Goal: Communication & Community: Answer question/provide support

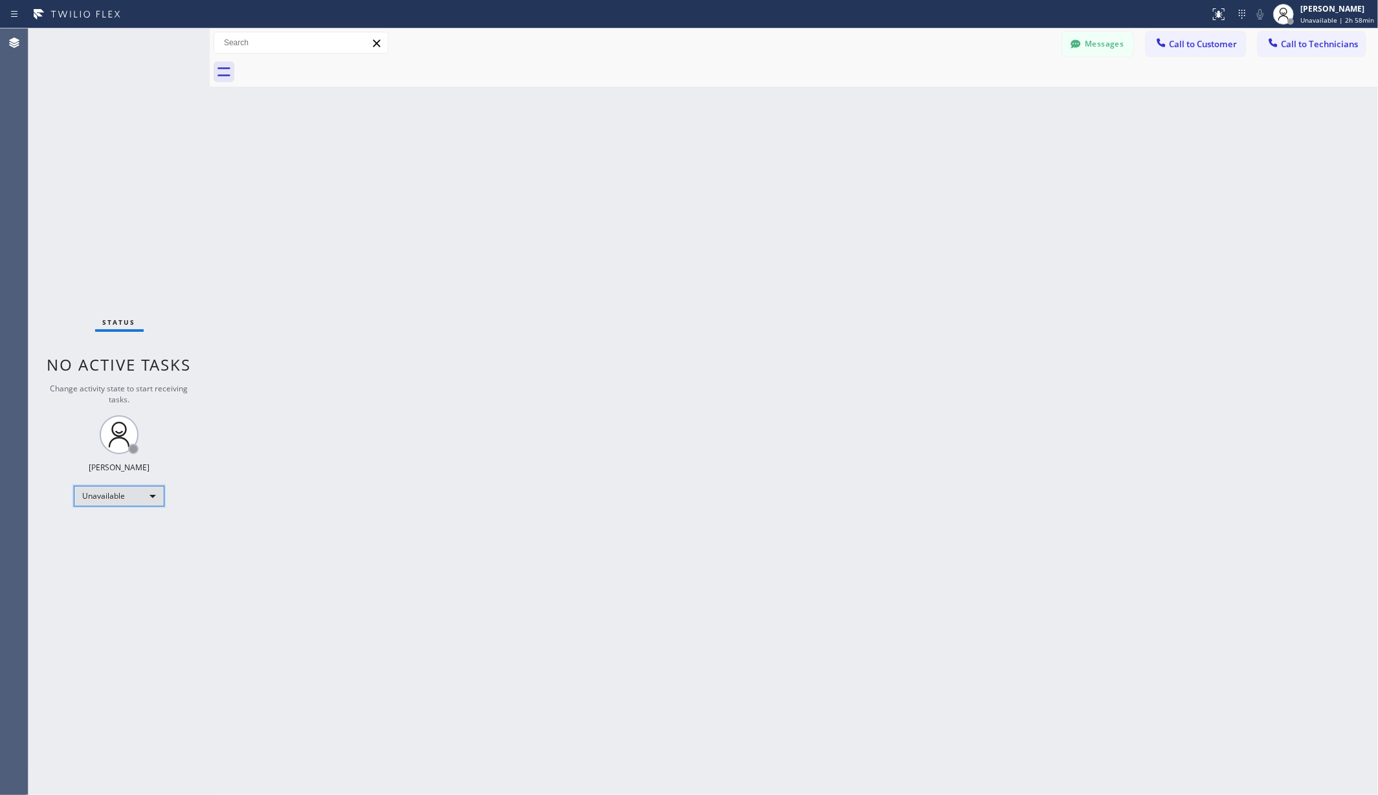
click at [129, 502] on div "Unavailable" at bounding box center [119, 496] width 91 height 21
click at [125, 524] on li "Available" at bounding box center [117, 531] width 87 height 16
drag, startPoint x: 329, startPoint y: 508, endPoint x: 330, endPoint y: 496, distance: 12.3
click at [330, 508] on div "Back to Dashboard Change Sender ID Customers Technicians AA [PERSON_NAME] [DATE…" at bounding box center [794, 411] width 1168 height 767
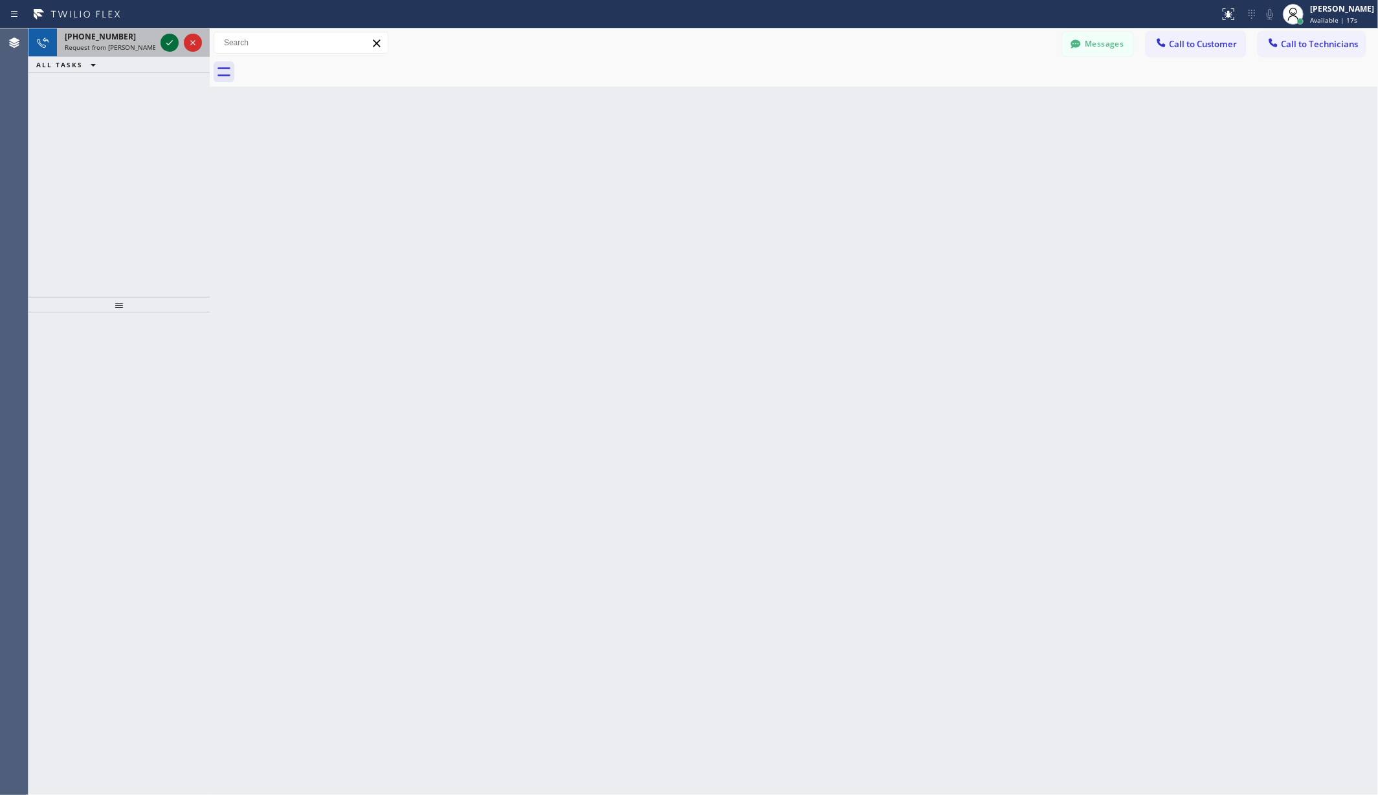
click at [164, 37] on icon at bounding box center [170, 43] width 16 height 16
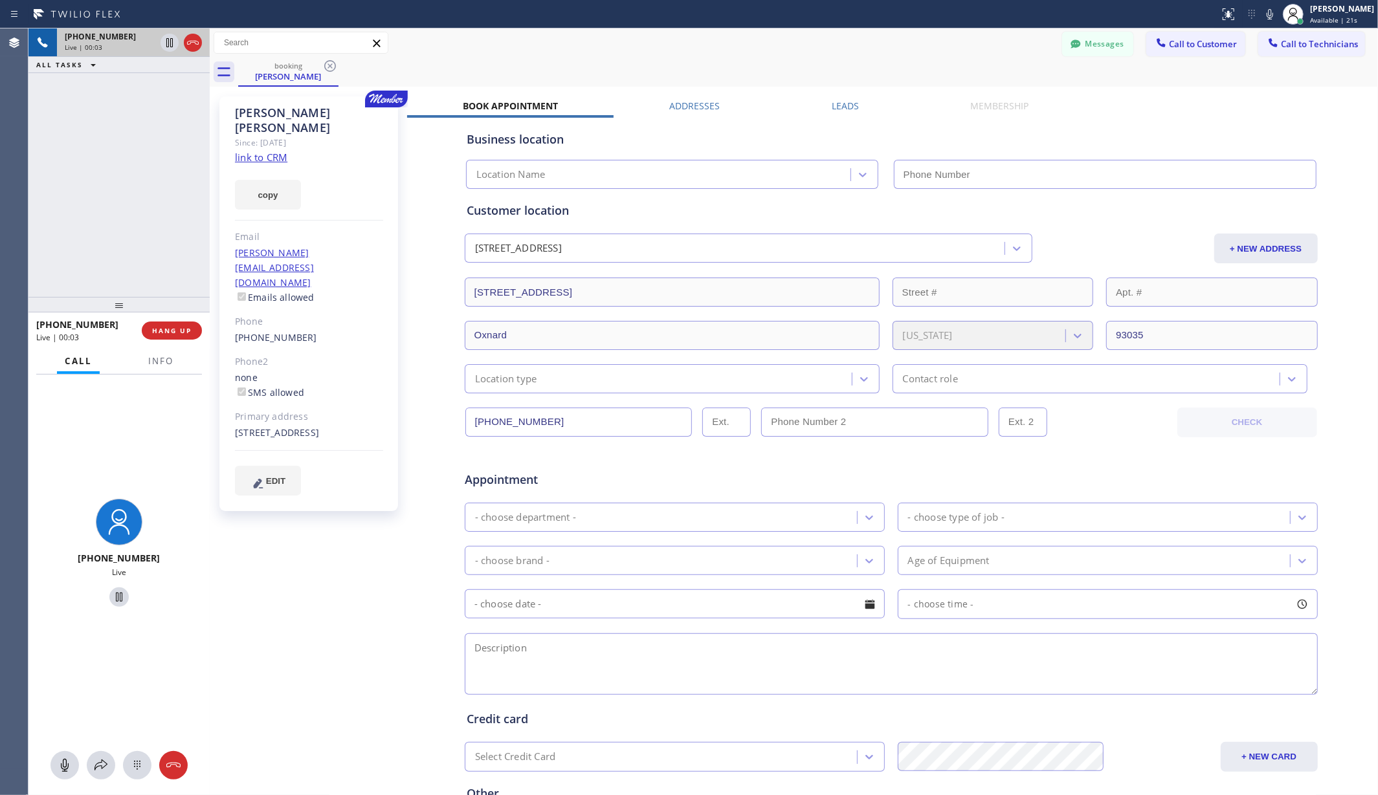
type input "[PHONE_NUMBER]"
click at [179, 335] on span "HANG UP" at bounding box center [171, 330] width 39 height 9
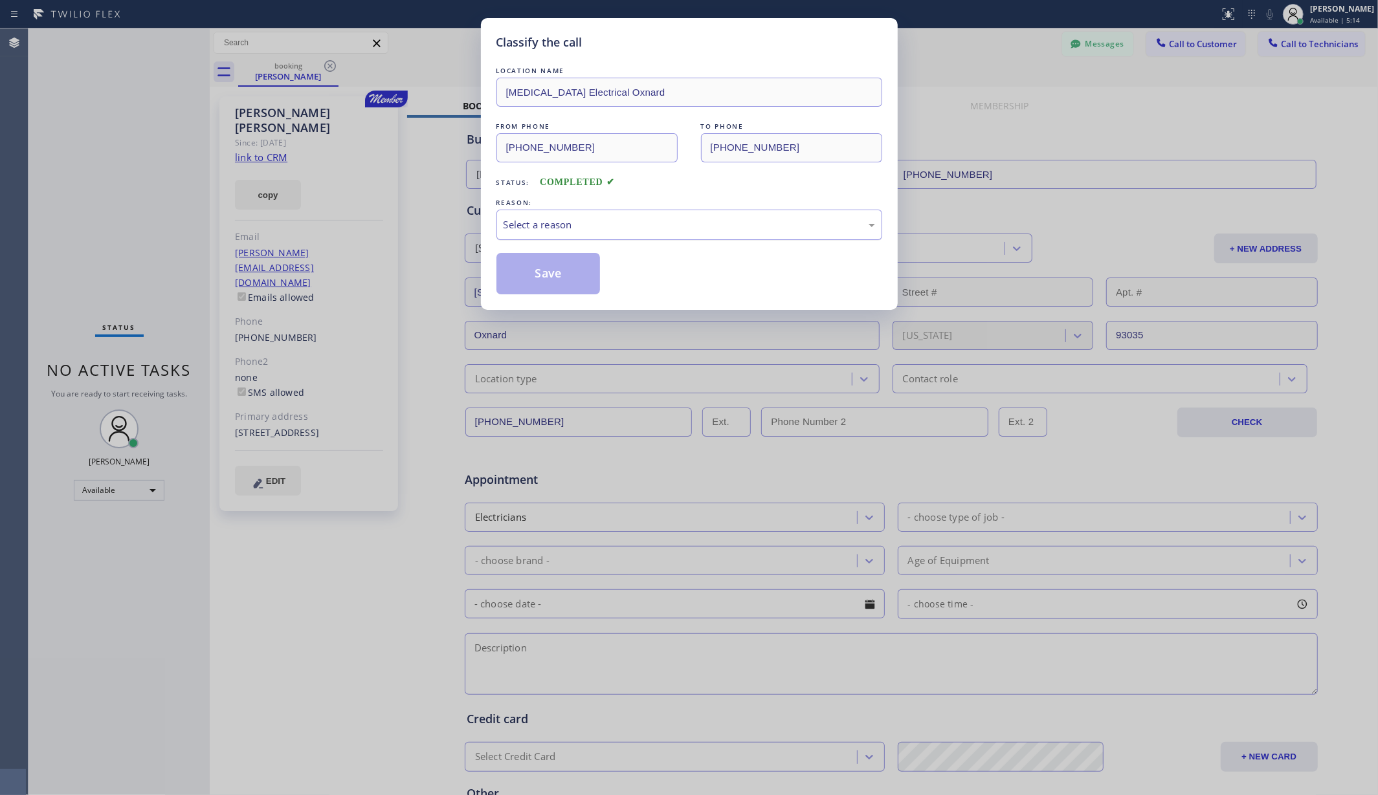
click at [632, 227] on div "Select a reason" at bounding box center [689, 224] width 371 height 15
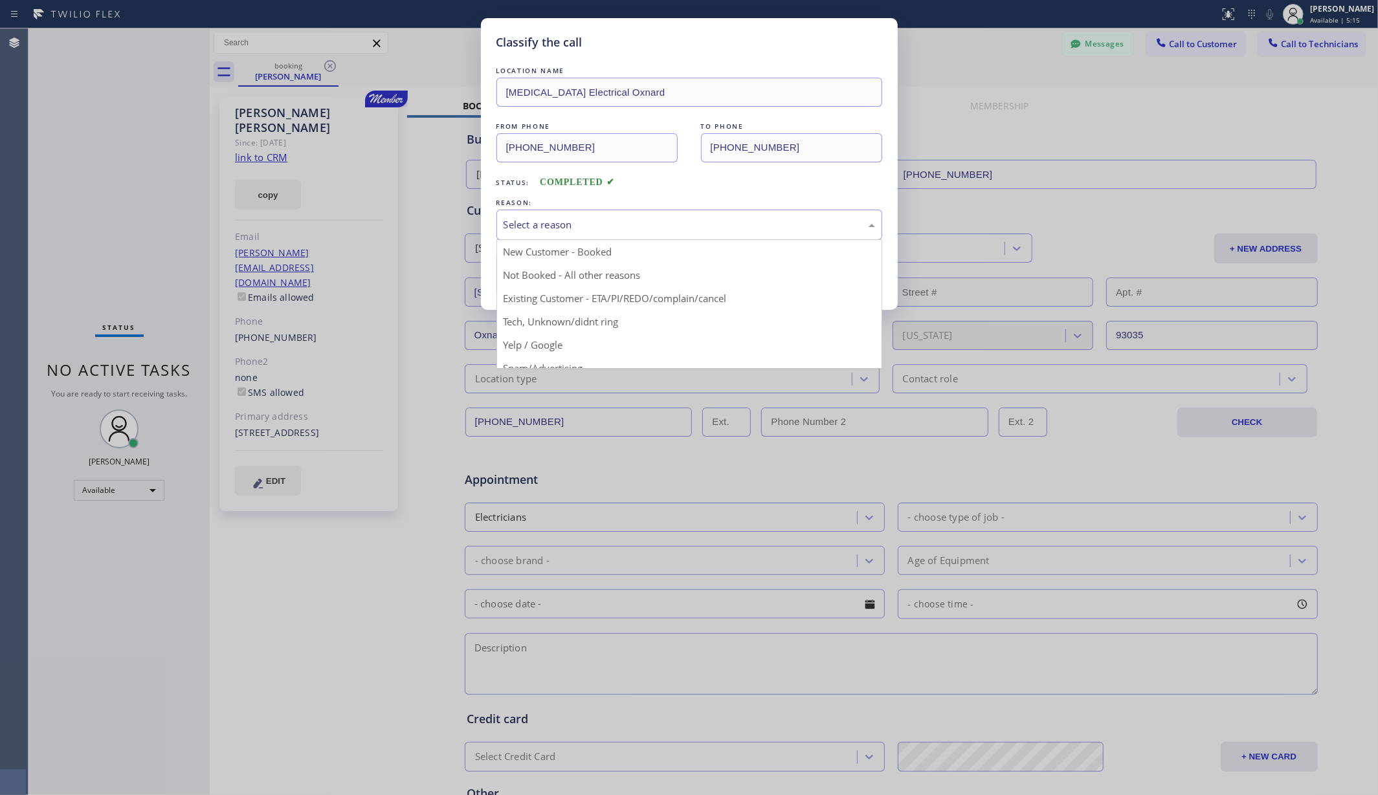
drag, startPoint x: 669, startPoint y: 302, endPoint x: 601, endPoint y: 291, distance: 68.7
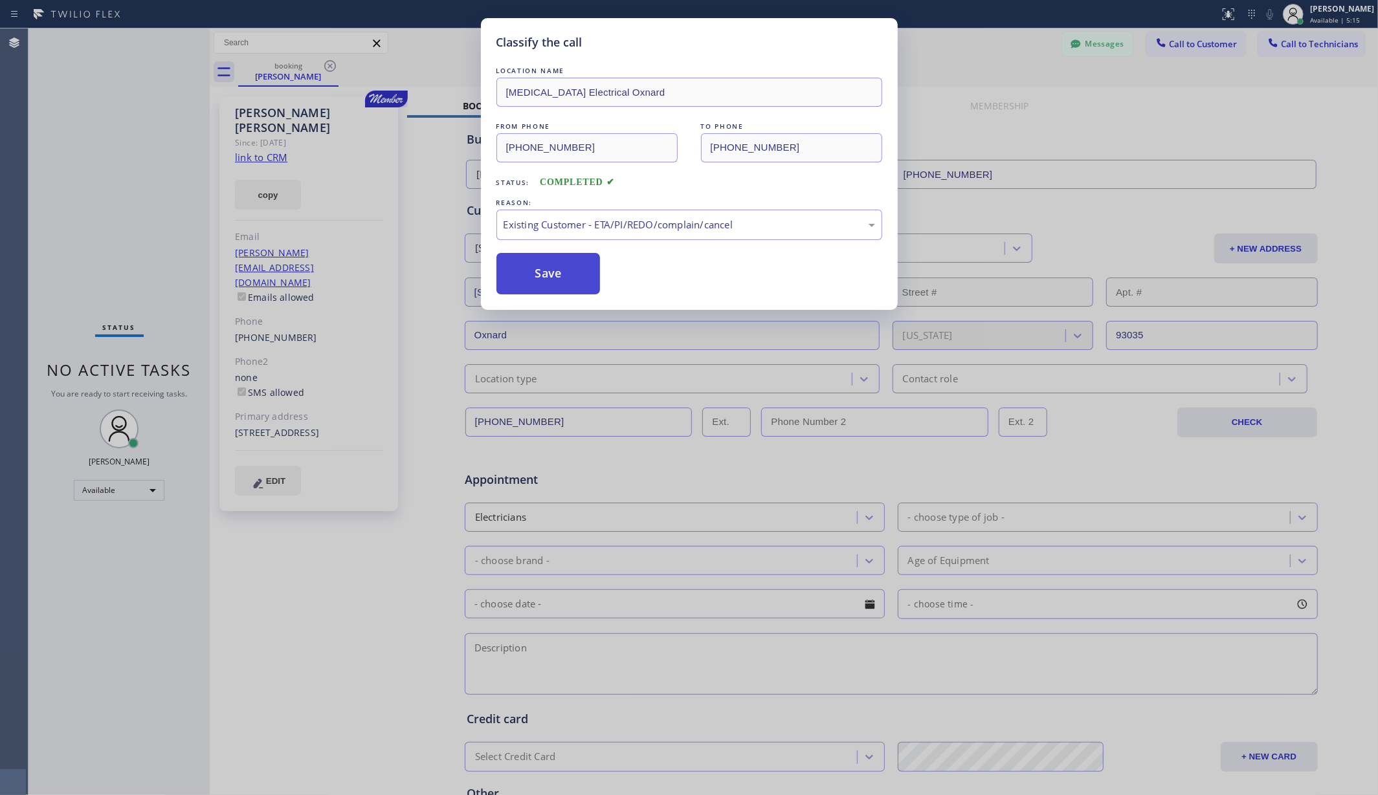
click at [573, 273] on button "Save" at bounding box center [548, 273] width 104 height 41
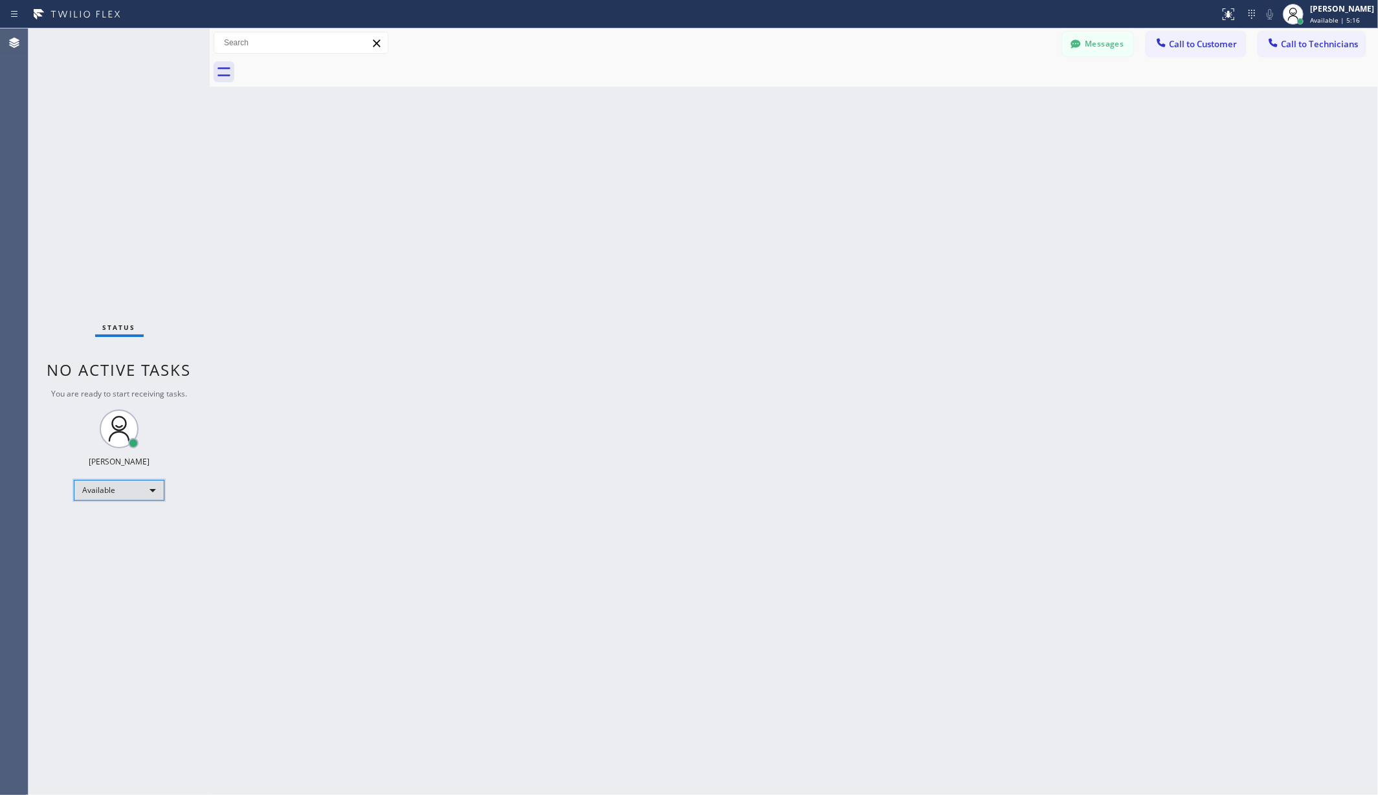
click at [136, 480] on div "Available" at bounding box center [119, 490] width 91 height 21
click at [127, 493] on div at bounding box center [689, 397] width 1378 height 795
click at [119, 500] on div "Available" at bounding box center [119, 490] width 91 height 21
click at [115, 545] on li "Unavailable" at bounding box center [117, 541] width 87 height 16
click at [362, 520] on div "Back to Dashboard Change Sender ID Customers Technicians AA [PERSON_NAME] [DATE…" at bounding box center [794, 411] width 1168 height 767
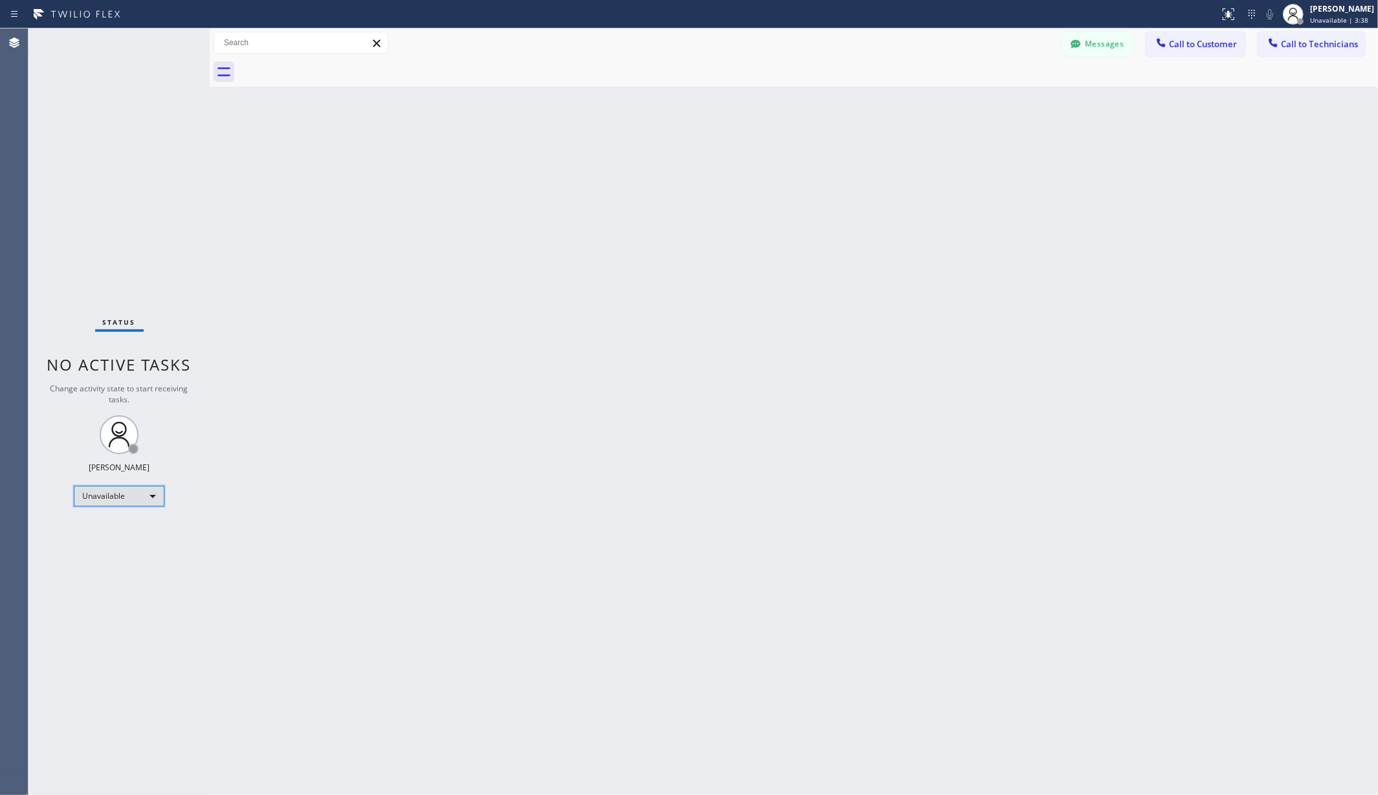
click at [148, 498] on div "Unavailable" at bounding box center [119, 496] width 91 height 21
click at [122, 528] on li "Available" at bounding box center [117, 531] width 87 height 16
click at [469, 283] on div "Back to Dashboard Change Sender ID Customers Technicians AA [PERSON_NAME] [DATE…" at bounding box center [794, 411] width 1168 height 767
click at [120, 502] on div "Unavailable" at bounding box center [119, 496] width 91 height 21
click at [119, 529] on li "Available" at bounding box center [117, 531] width 87 height 16
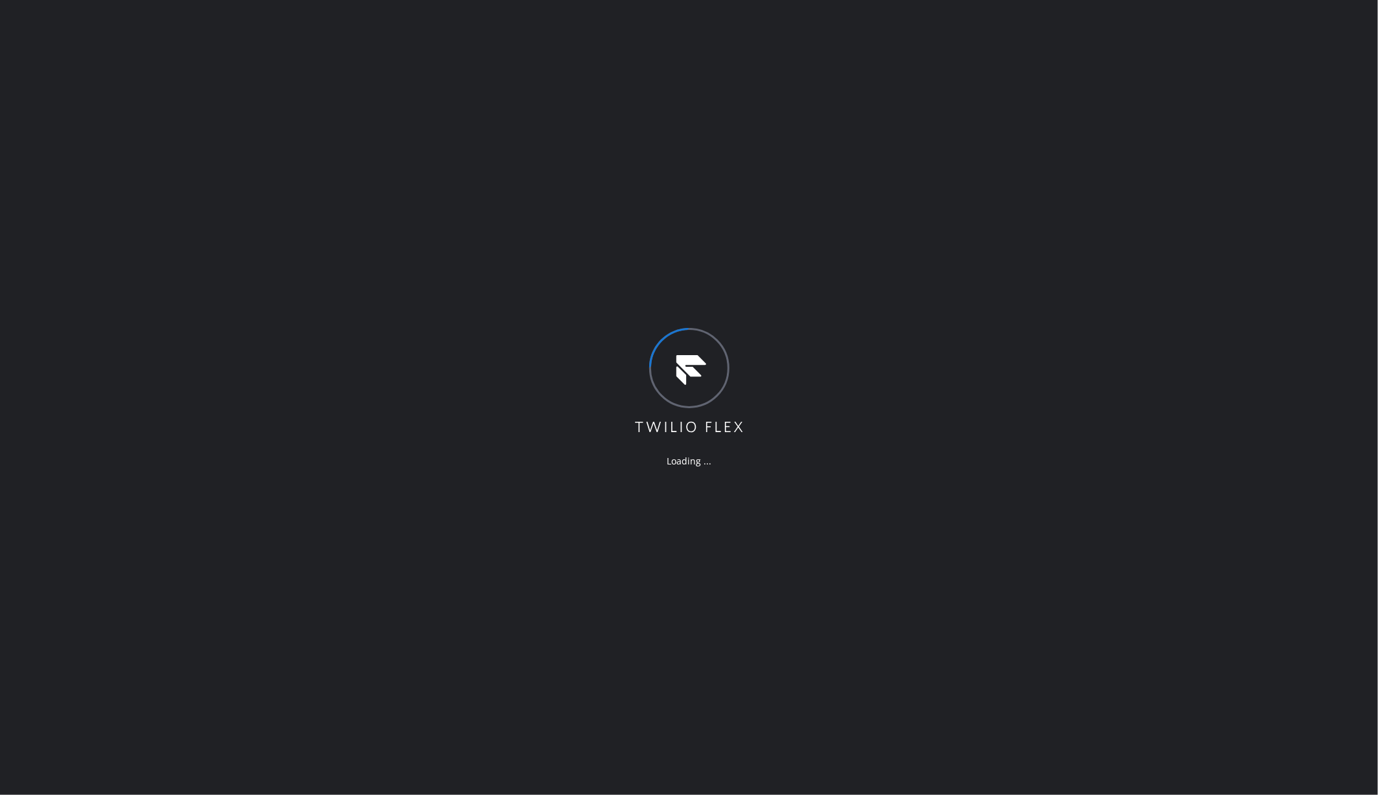
click at [730, 1] on div "Loading ..." at bounding box center [689, 397] width 1378 height 795
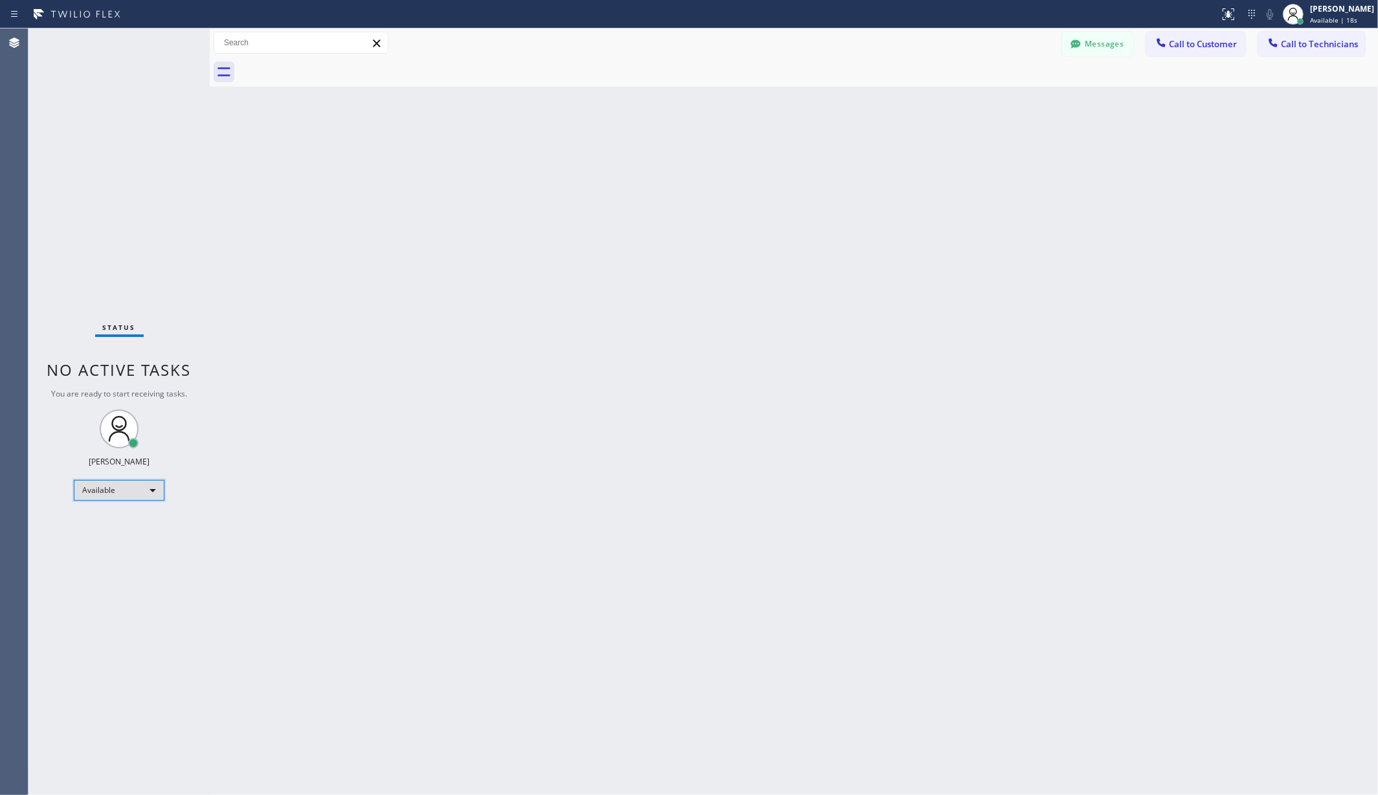
click at [122, 482] on div "Available" at bounding box center [119, 490] width 91 height 21
click at [117, 539] on li "Unavailable" at bounding box center [117, 541] width 87 height 16
click at [285, 552] on div "Back to Dashboard Change Sender ID Customers Technicians AA [PERSON_NAME] [DATE…" at bounding box center [794, 411] width 1168 height 767
drag, startPoint x: 321, startPoint y: 158, endPoint x: 254, endPoint y: 347, distance: 200.6
click at [318, 159] on div "Back to Dashboard Change Sender ID Customers Technicians AA [PERSON_NAME] [DATE…" at bounding box center [794, 411] width 1168 height 767
